Goal: Transaction & Acquisition: Purchase product/service

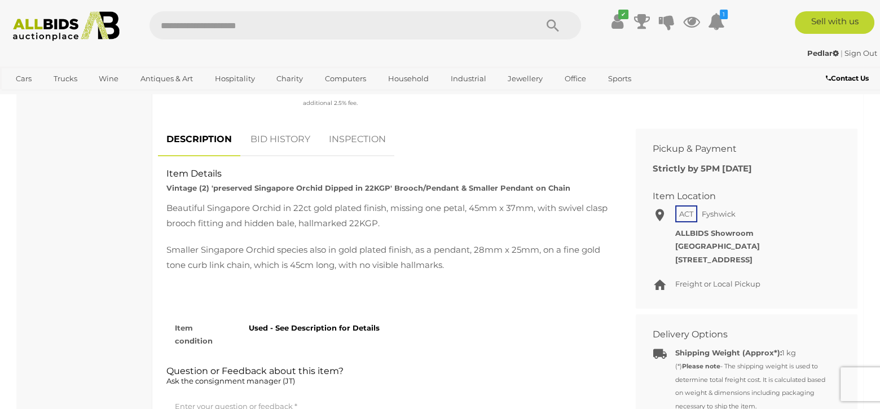
scroll to position [395, 0]
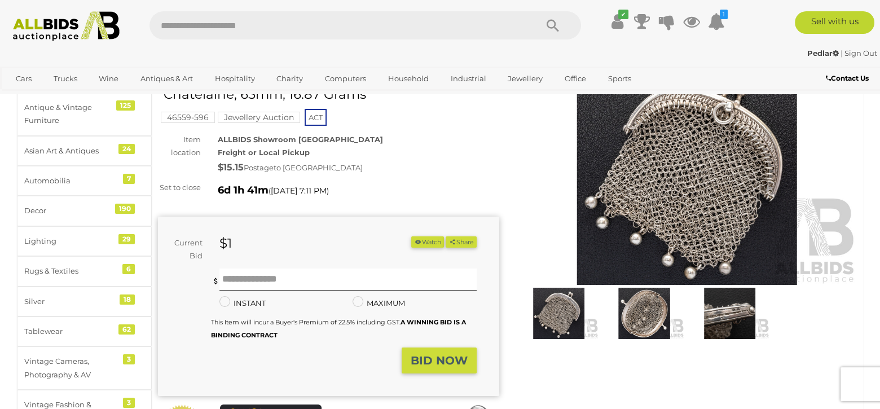
scroll to position [56, 0]
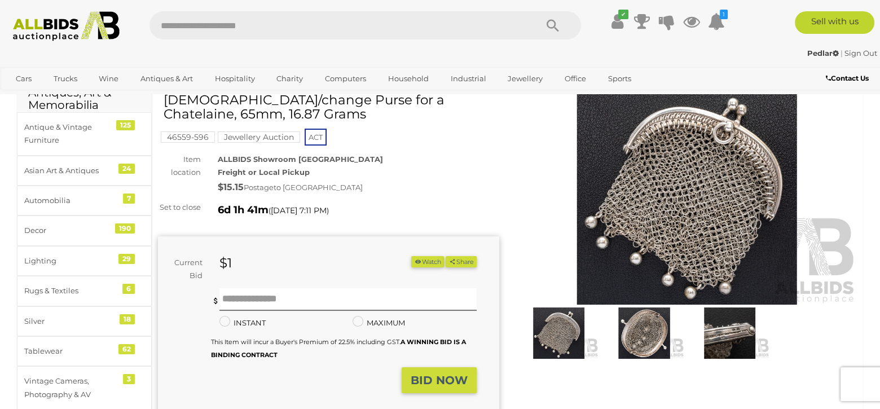
click at [641, 335] on img at bounding box center [643, 332] width 79 height 51
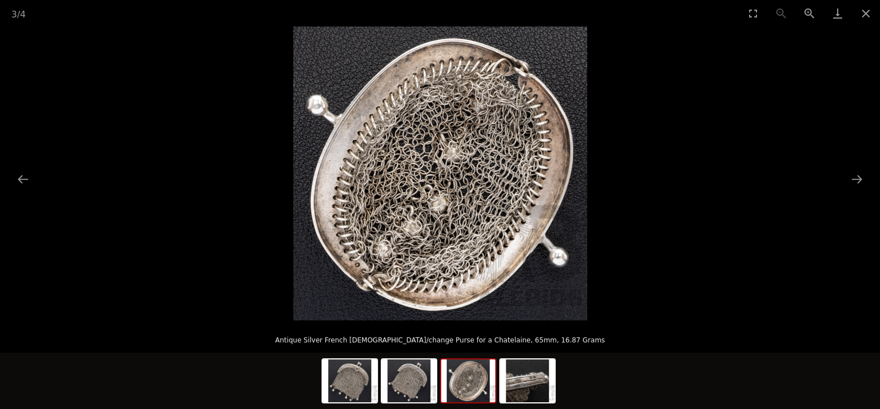
scroll to position [113, 0]
click at [528, 379] on img at bounding box center [527, 380] width 54 height 43
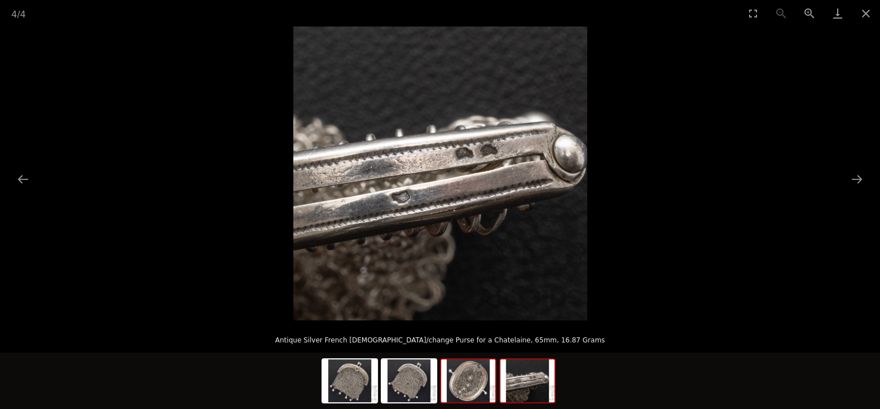
click at [467, 383] on img at bounding box center [468, 380] width 54 height 43
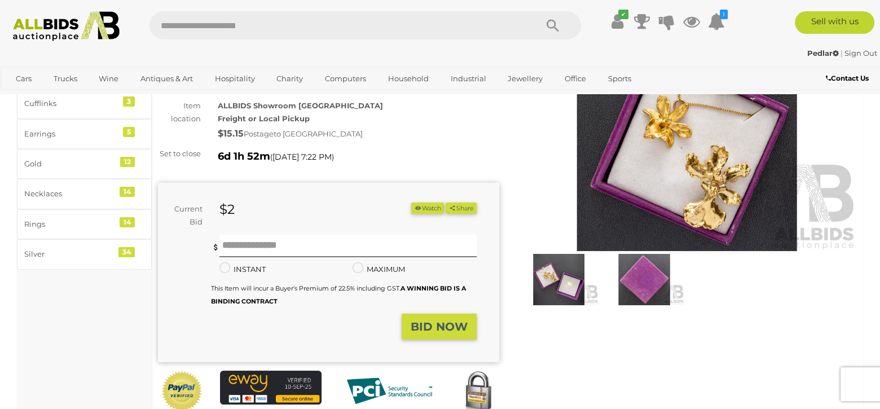
scroll to position [113, 0]
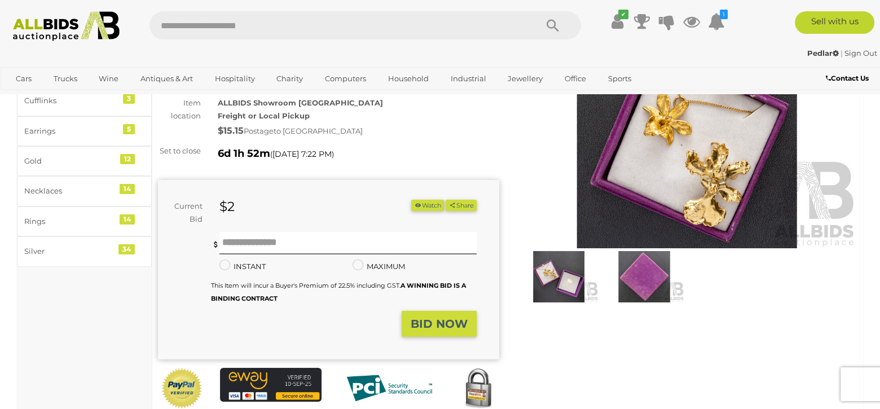
click at [430, 208] on button "Watch" at bounding box center [427, 206] width 33 height 12
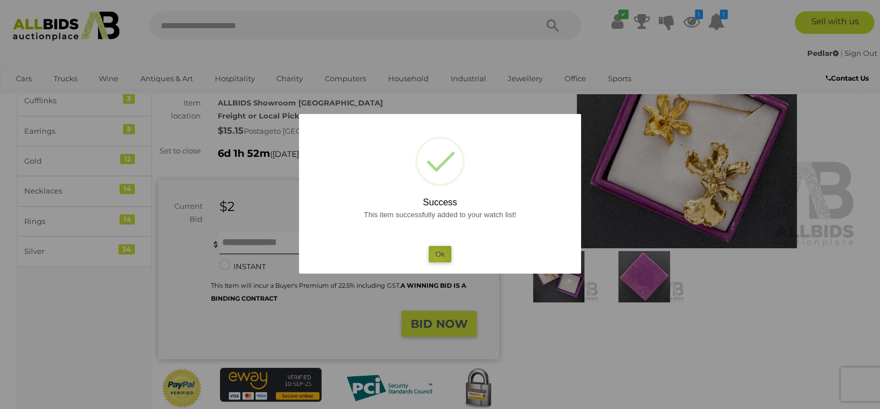
click at [437, 257] on button "Ok" at bounding box center [439, 254] width 23 height 16
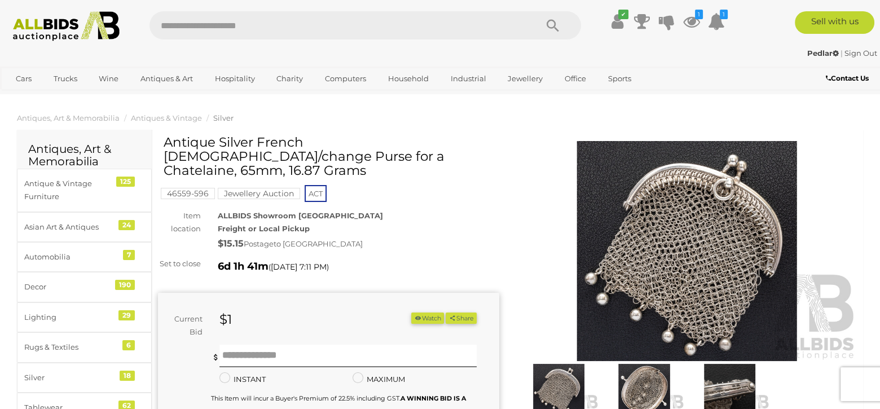
click at [425, 312] on button "Watch" at bounding box center [427, 318] width 33 height 12
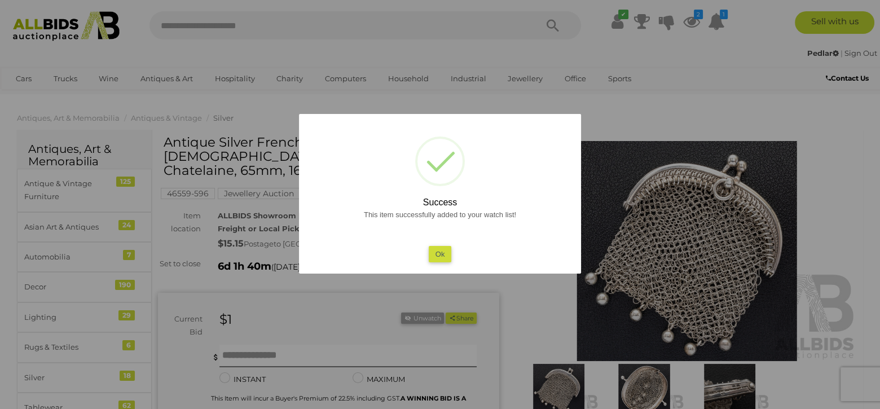
click at [439, 257] on button "Ok" at bounding box center [439, 254] width 23 height 16
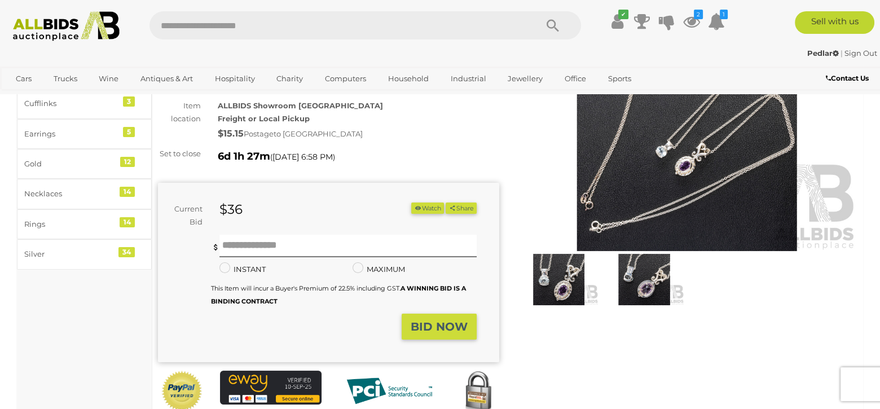
scroll to position [113, 0]
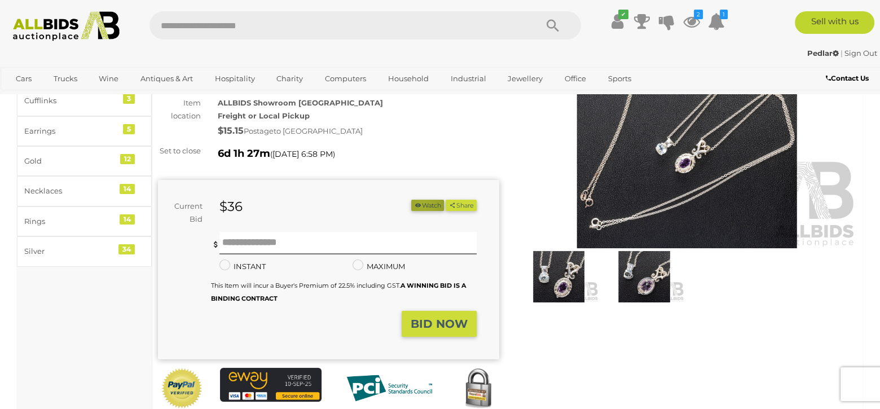
click at [418, 205] on button "Watch" at bounding box center [427, 206] width 33 height 12
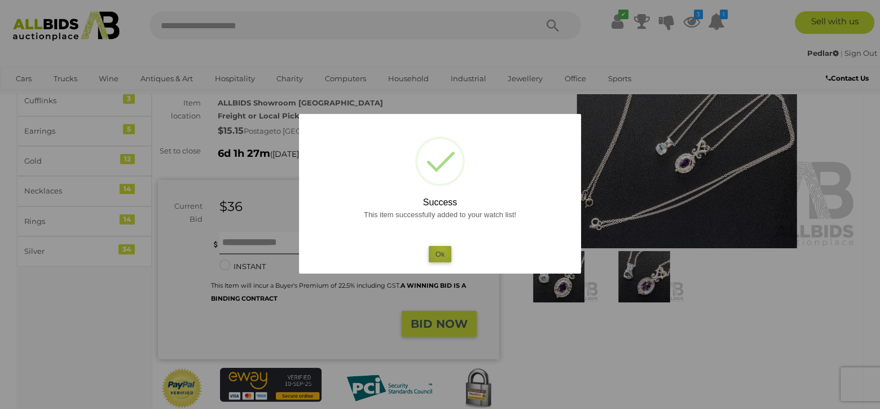
click at [441, 249] on button "Ok" at bounding box center [439, 254] width 23 height 16
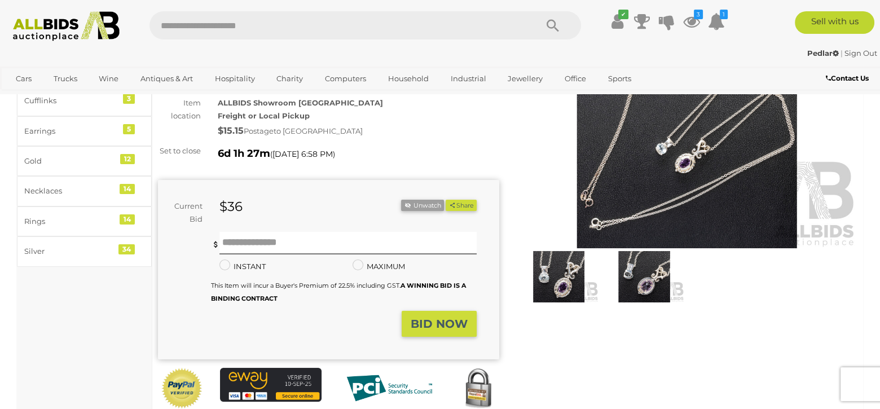
click at [558, 277] on img at bounding box center [558, 276] width 79 height 51
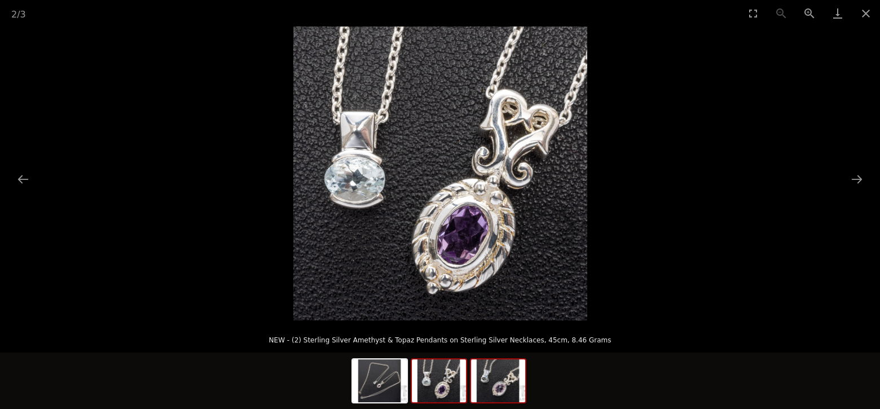
click at [501, 383] on img at bounding box center [498, 380] width 54 height 43
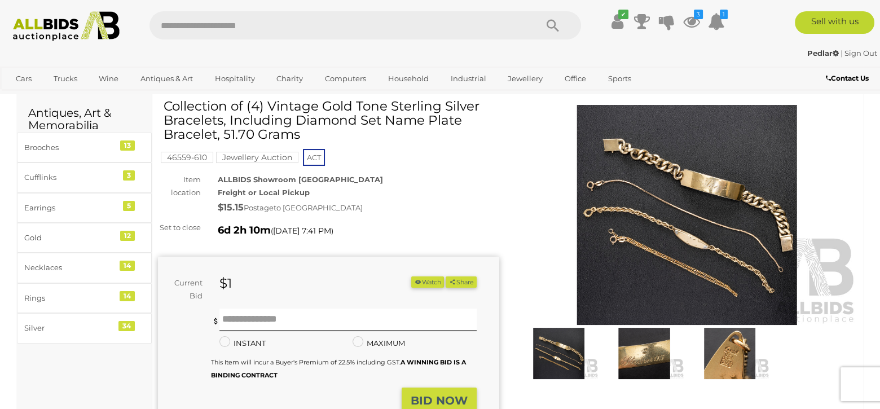
scroll to position [56, 0]
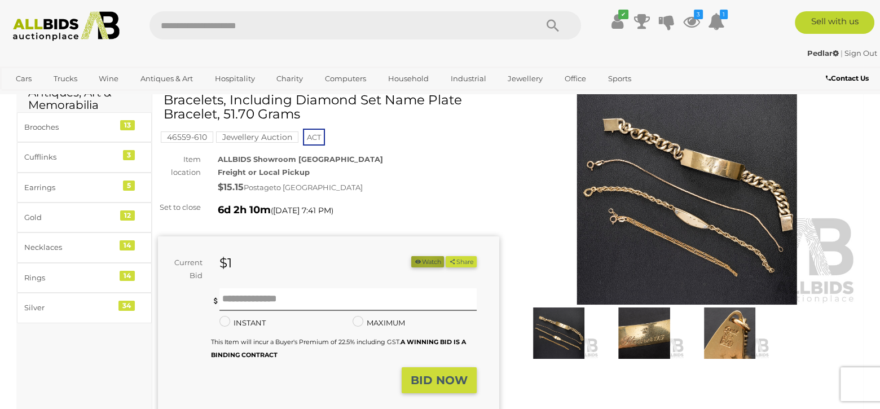
click at [423, 260] on button "Watch" at bounding box center [427, 262] width 33 height 12
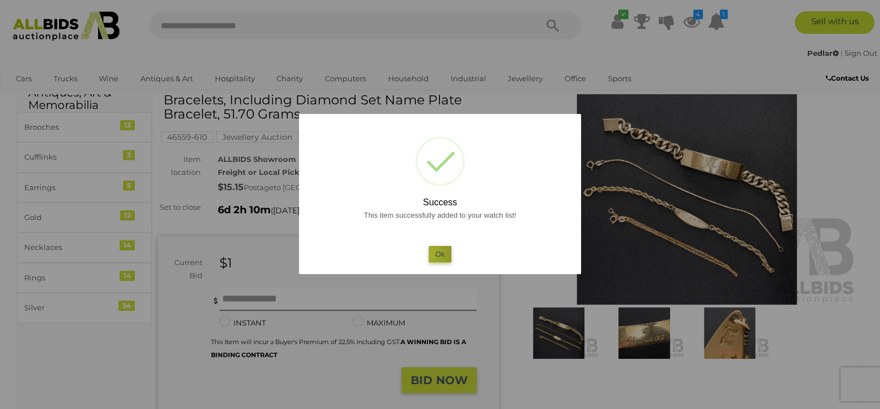
click at [430, 254] on button "Ok" at bounding box center [439, 254] width 23 height 16
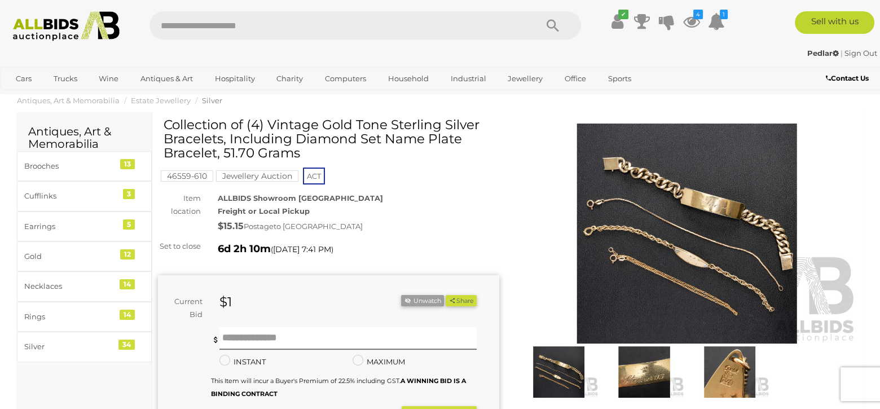
scroll to position [0, 0]
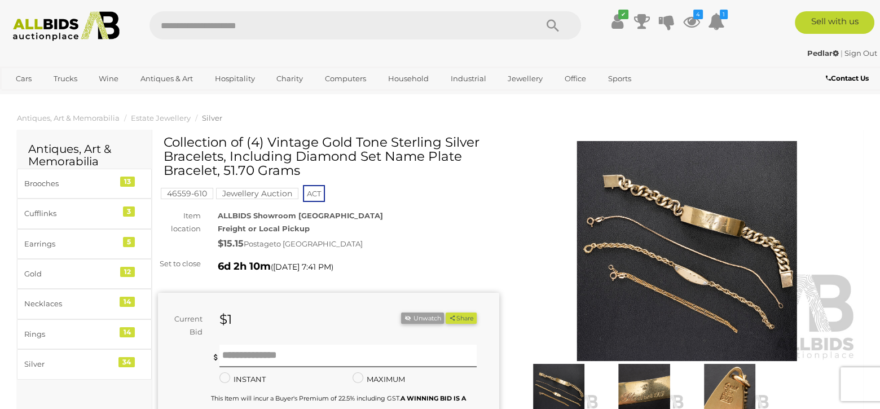
click at [640, 396] on img at bounding box center [643, 389] width 79 height 51
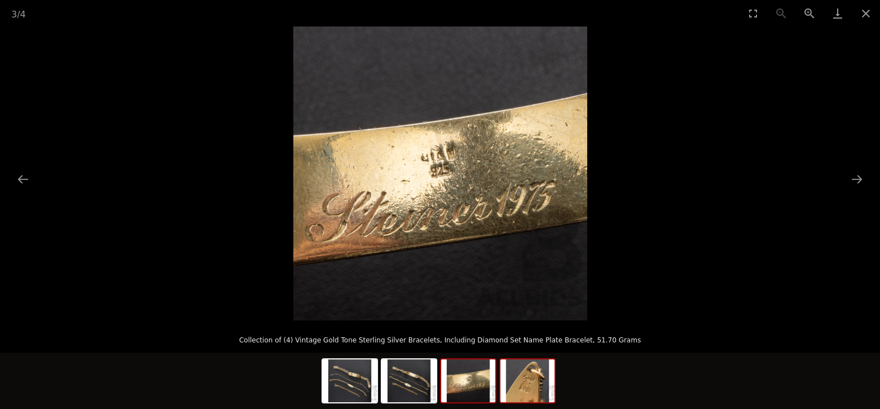
click at [524, 382] on img at bounding box center [527, 380] width 54 height 43
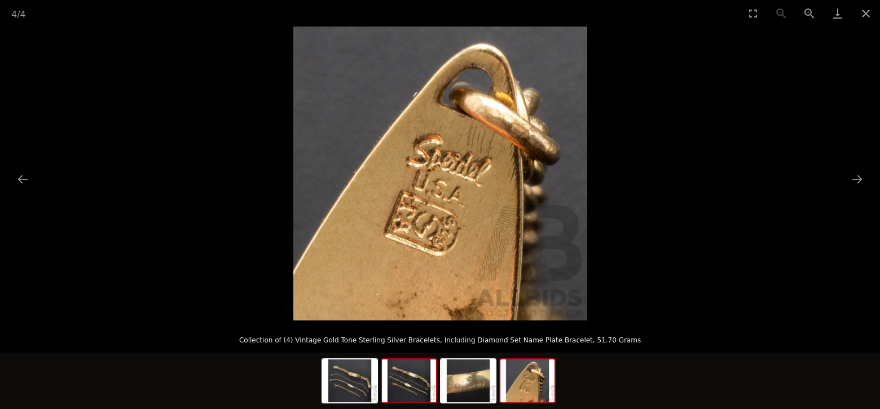
click at [403, 375] on img at bounding box center [409, 380] width 54 height 43
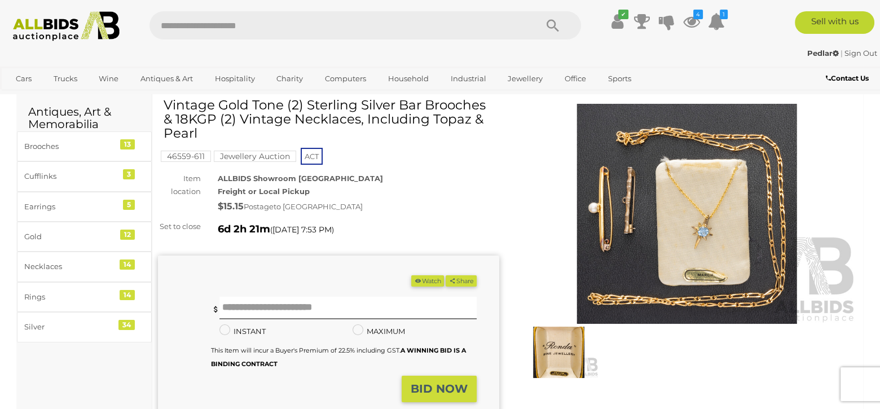
scroll to position [56, 0]
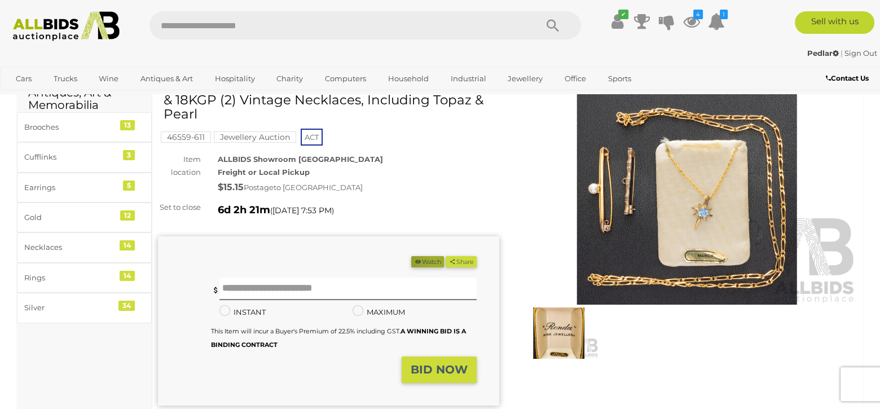
click at [430, 262] on button "Watch" at bounding box center [427, 262] width 33 height 12
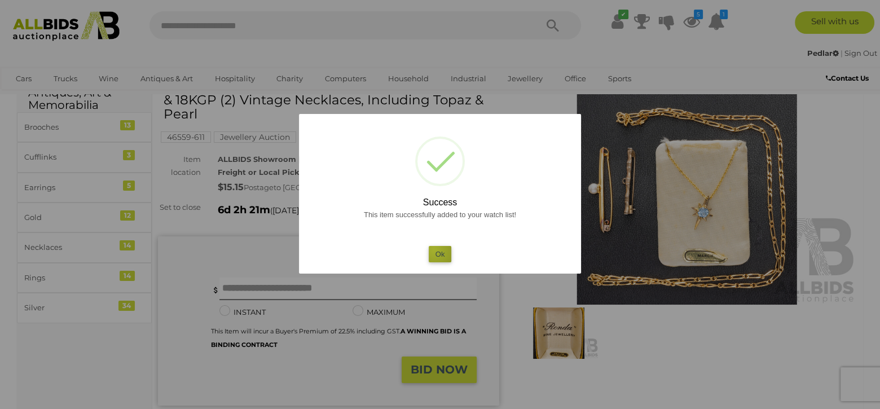
click at [434, 249] on button "Ok" at bounding box center [439, 254] width 23 height 16
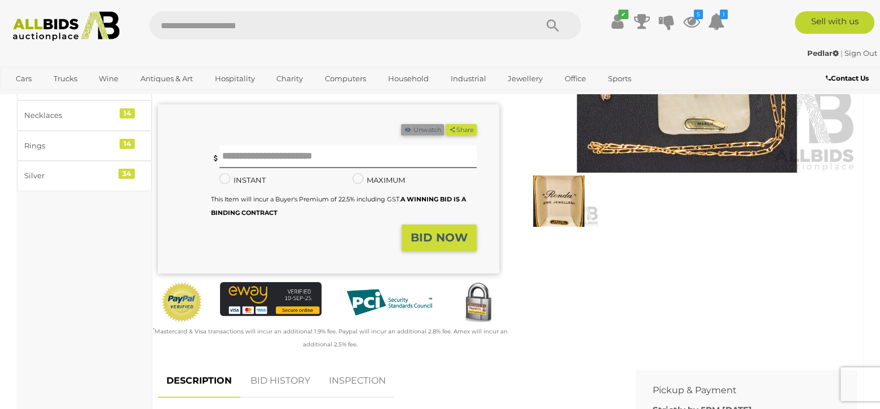
scroll to position [169, 0]
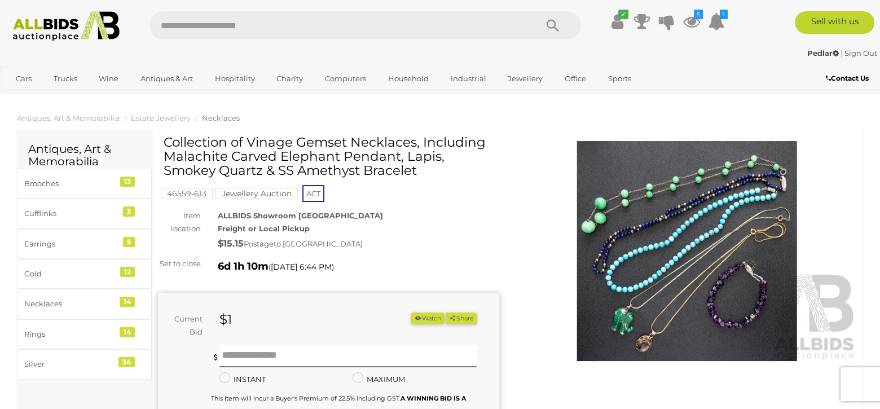
click at [417, 319] on button "Watch" at bounding box center [427, 318] width 33 height 12
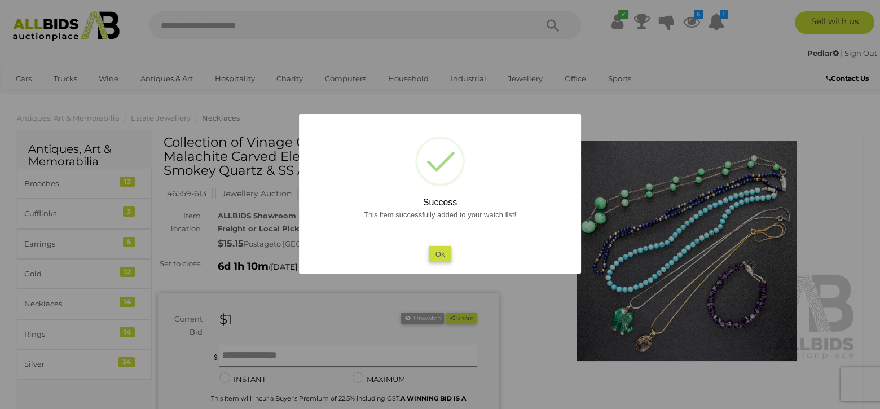
click at [437, 250] on button "Ok" at bounding box center [439, 254] width 23 height 16
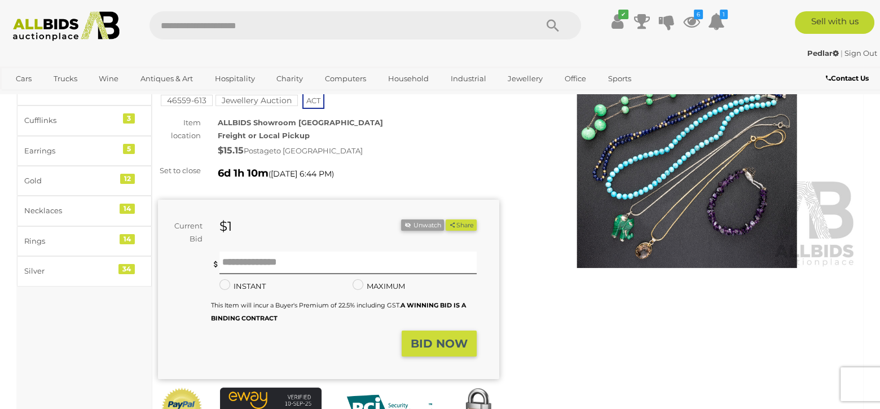
scroll to position [113, 0]
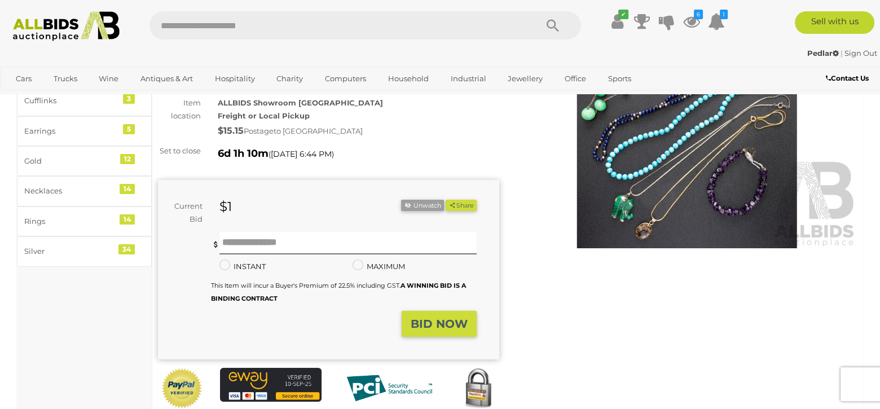
click at [671, 191] on img at bounding box center [686, 138] width 341 height 220
